Goal: Communication & Community: Answer question/provide support

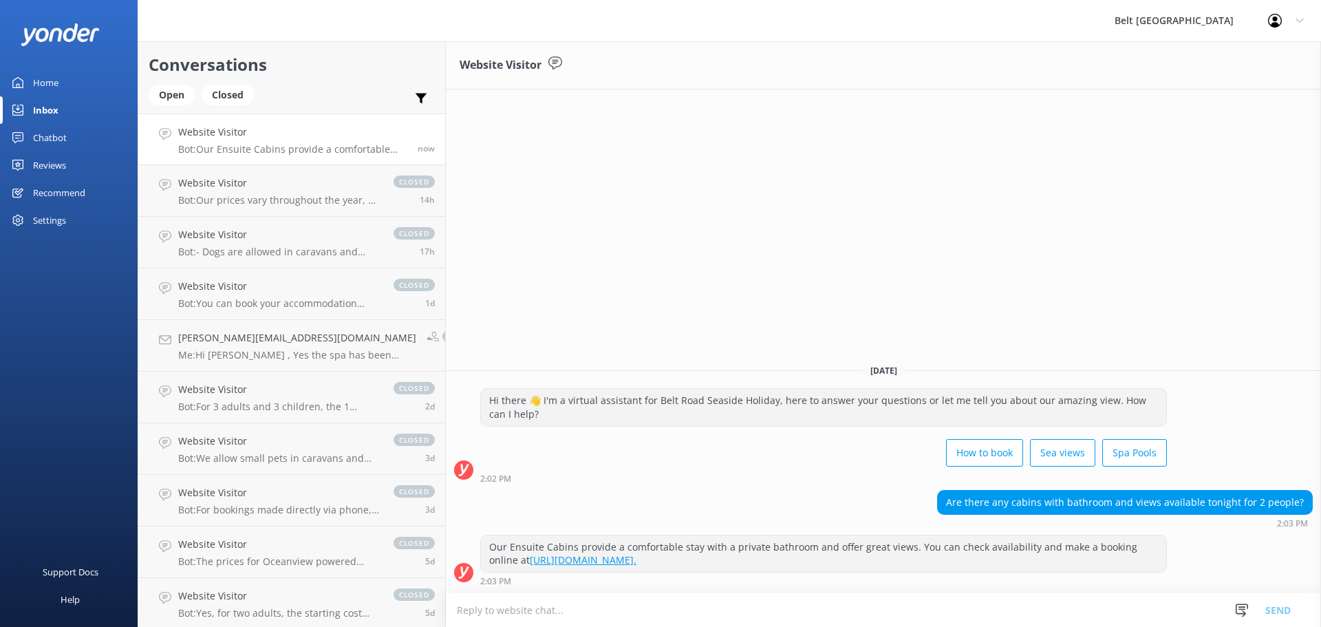
click at [525, 611] on textarea at bounding box center [883, 610] width 875 height 34
click at [446, 609] on textarea "Hithere, yes we have a few options available tonight" at bounding box center [883, 609] width 875 height 34
click at [729, 609] on textarea "Hi there, yes we have a few options available tonight" at bounding box center [883, 609] width 875 height 34
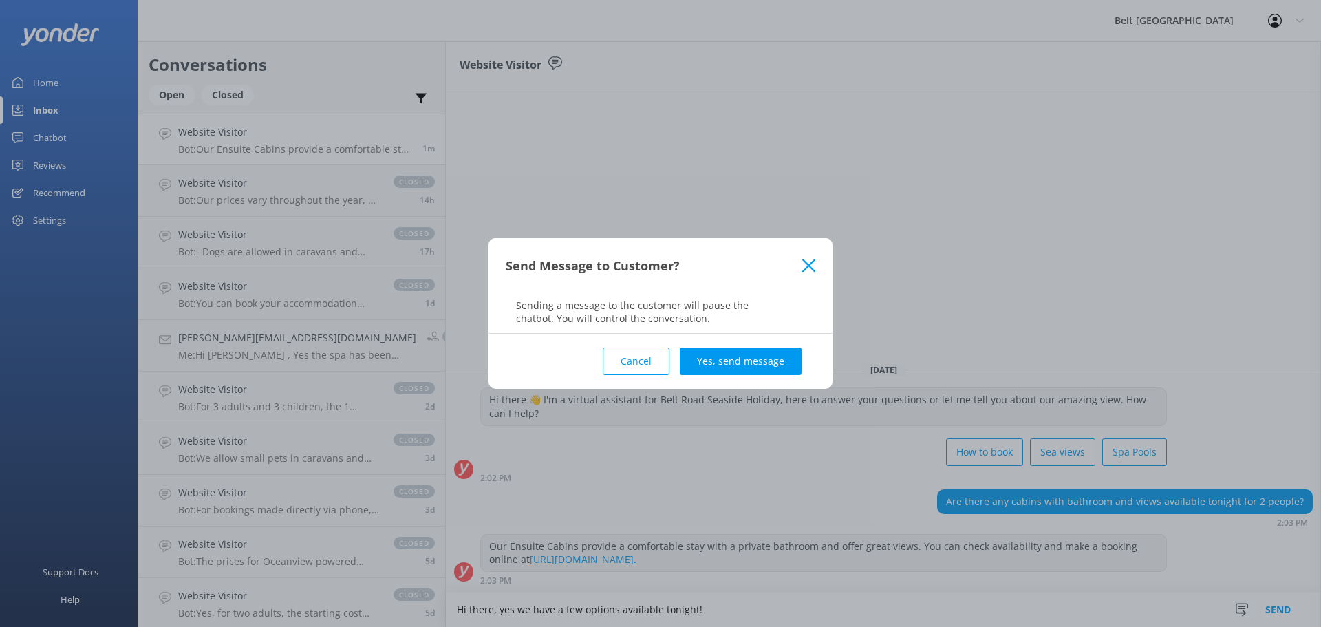
click at [645, 358] on button "Cancel" at bounding box center [636, 361] width 67 height 28
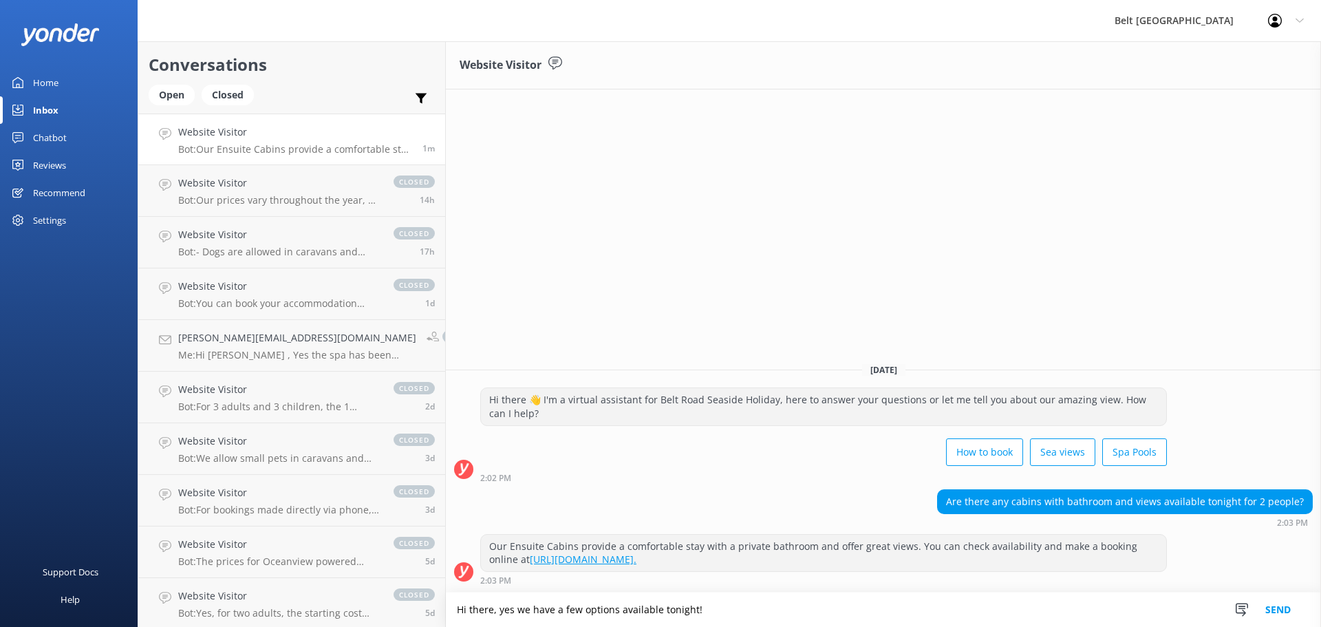
click at [702, 609] on textarea "Hi there, yes we have a few options available tonight!" at bounding box center [883, 609] width 875 height 34
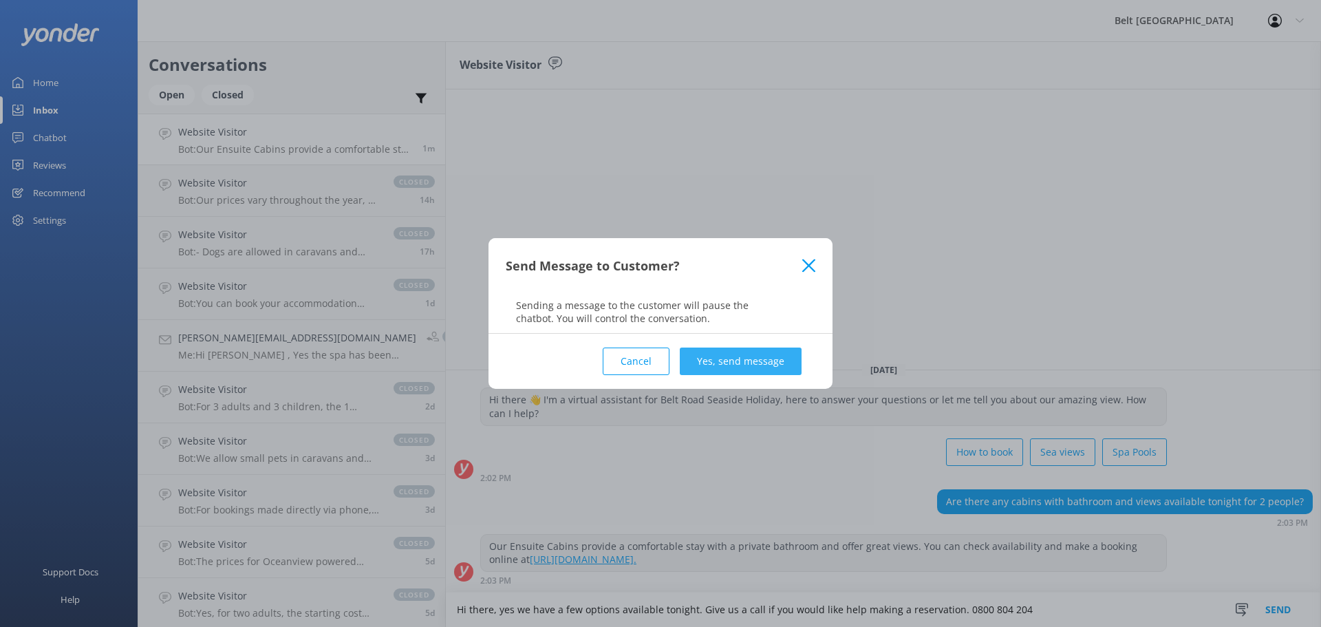
type textarea "Hi there, yes we have a few options available tonight. Give us a call if you wo…"
click at [718, 353] on button "Yes, send message" at bounding box center [741, 361] width 122 height 28
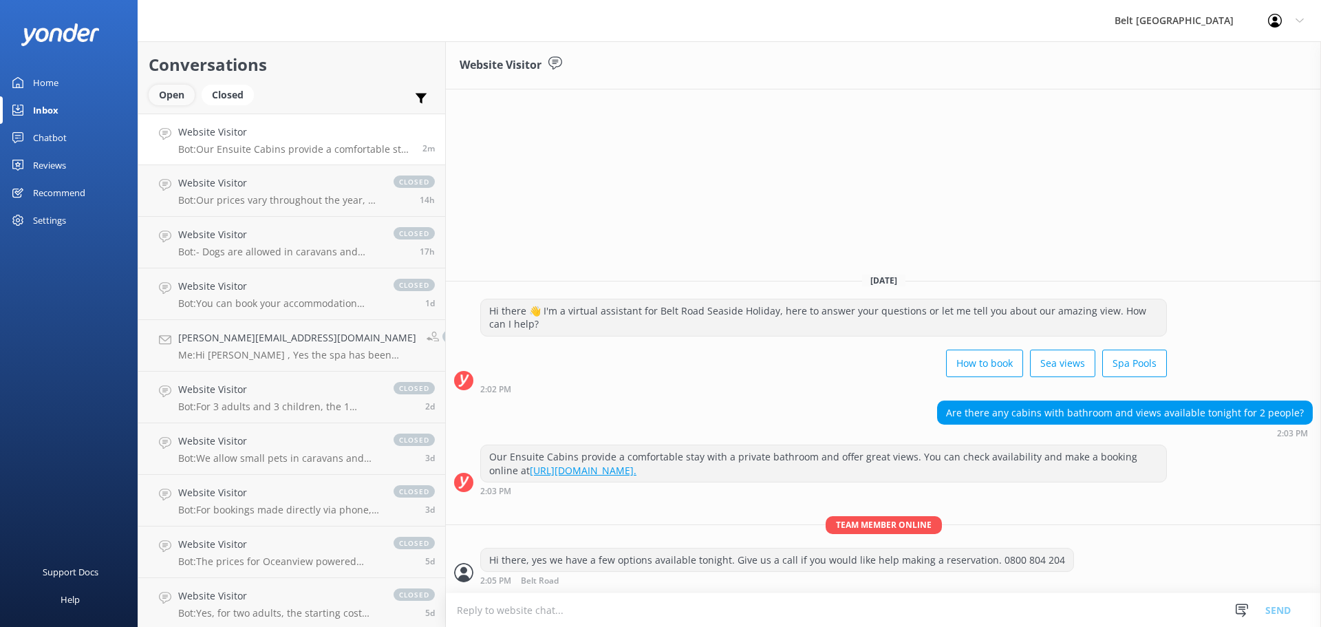
click at [180, 96] on div "Open" at bounding box center [172, 95] width 46 height 21
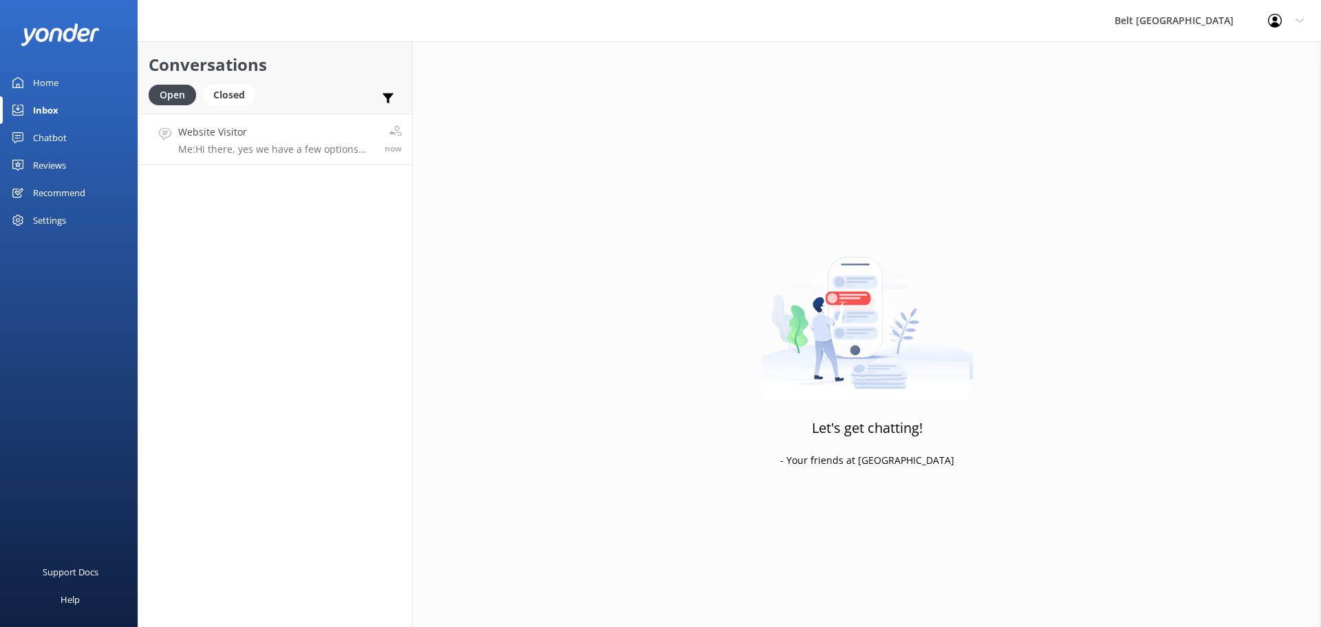
drag, startPoint x: 279, startPoint y: 140, endPoint x: 366, endPoint y: 202, distance: 107.1
click at [277, 140] on div "Website Visitor Me: Hi there, yes we have a few options available tonight. Give…" at bounding box center [276, 139] width 196 height 30
